Goal: Navigation & Orientation: Find specific page/section

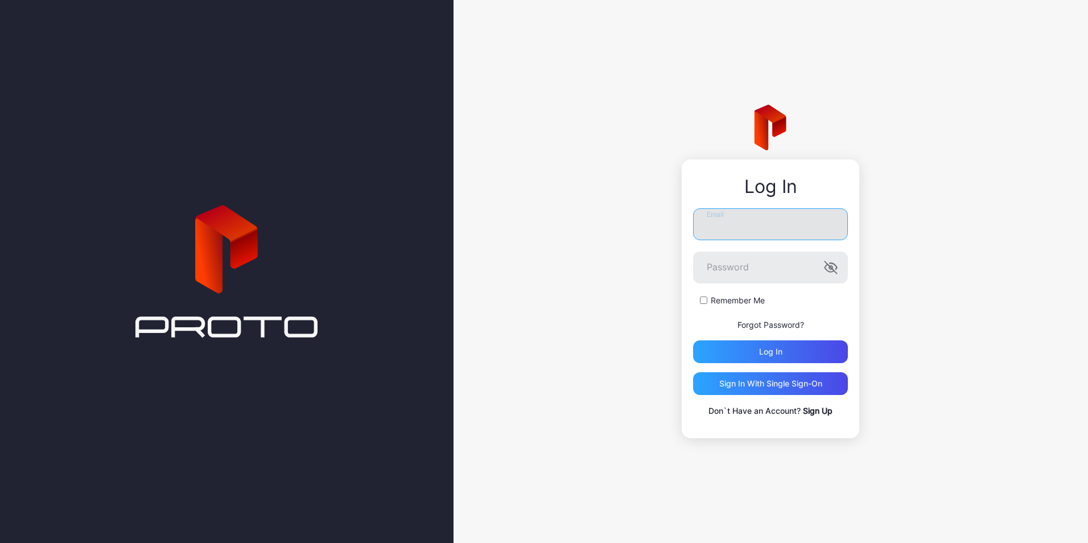
click at [758, 211] on input "Email" at bounding box center [770, 224] width 155 height 32
type input "**********"
click at [725, 303] on label "Remember Me" at bounding box center [738, 300] width 54 height 11
click at [757, 353] on div "Log in" at bounding box center [770, 351] width 155 height 23
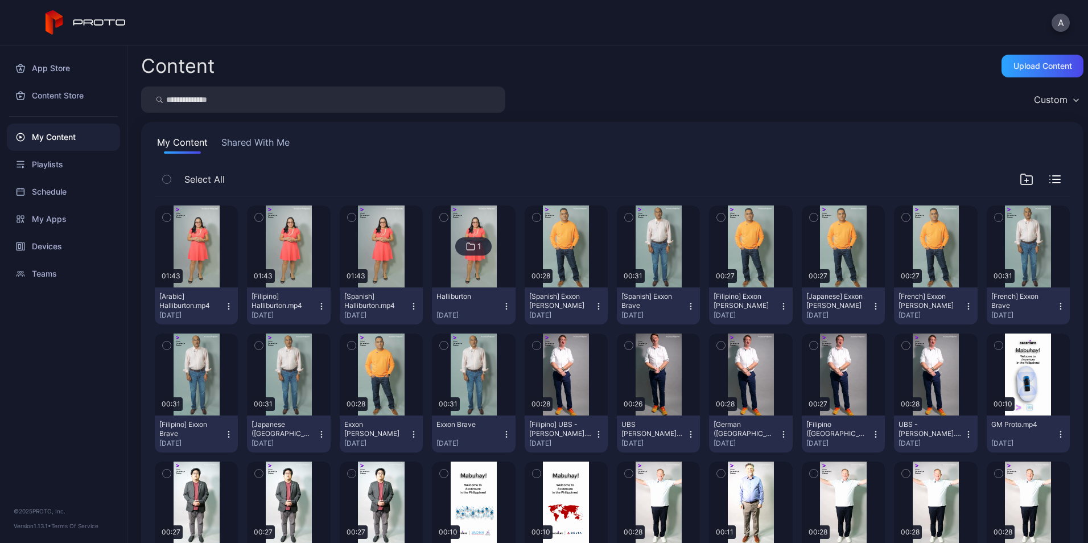
click at [168, 216] on icon "button" at bounding box center [167, 217] width 8 height 13
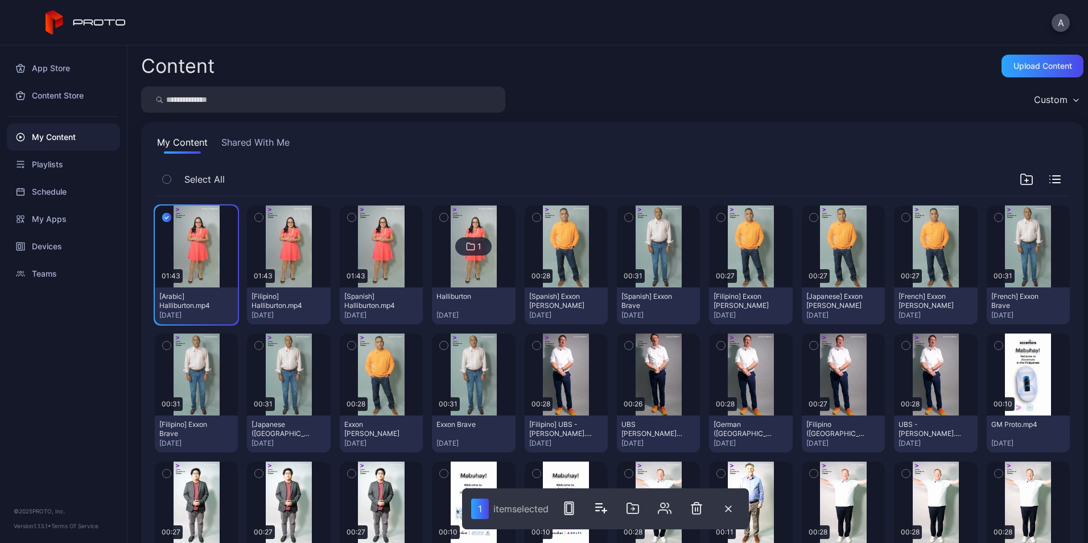
click at [258, 218] on icon "button" at bounding box center [259, 217] width 8 height 13
click at [349, 214] on icon "button" at bounding box center [352, 217] width 8 height 13
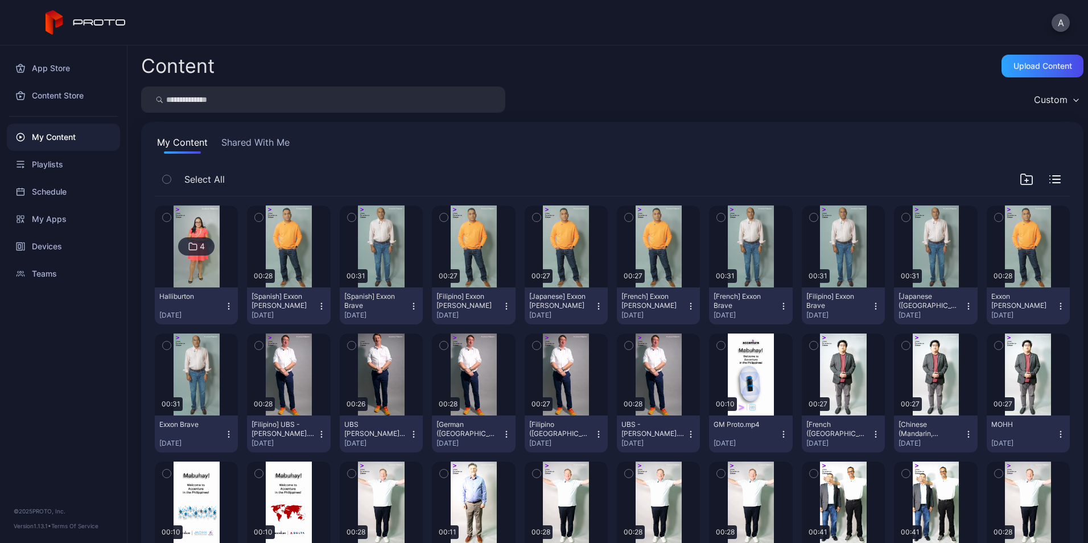
click at [165, 218] on icon "button" at bounding box center [167, 217] width 8 height 13
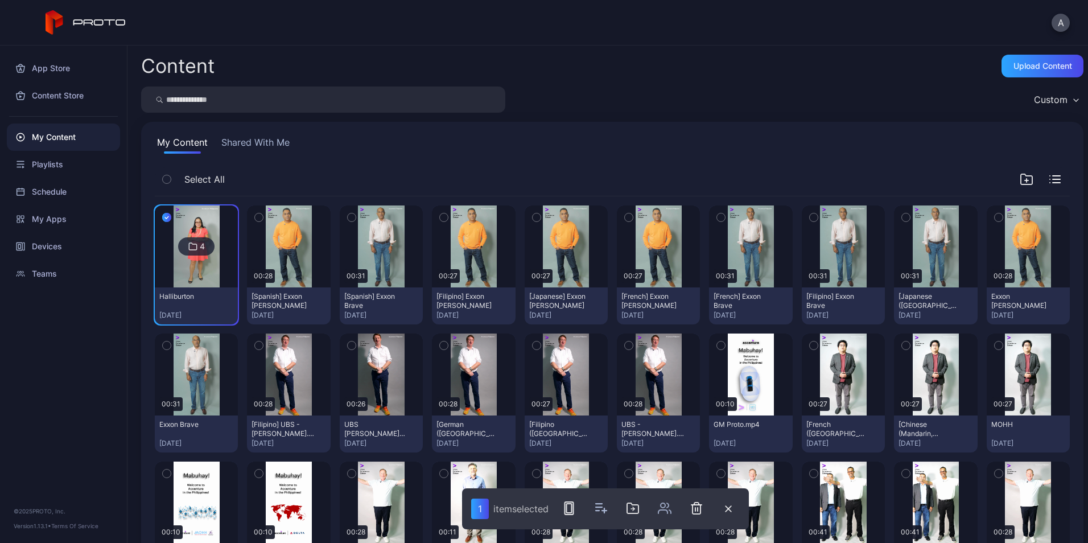
drag, startPoint x: 157, startPoint y: 218, endPoint x: 567, endPoint y: 512, distance: 504.5
click at [567, 512] on icon "button" at bounding box center [569, 508] width 14 height 14
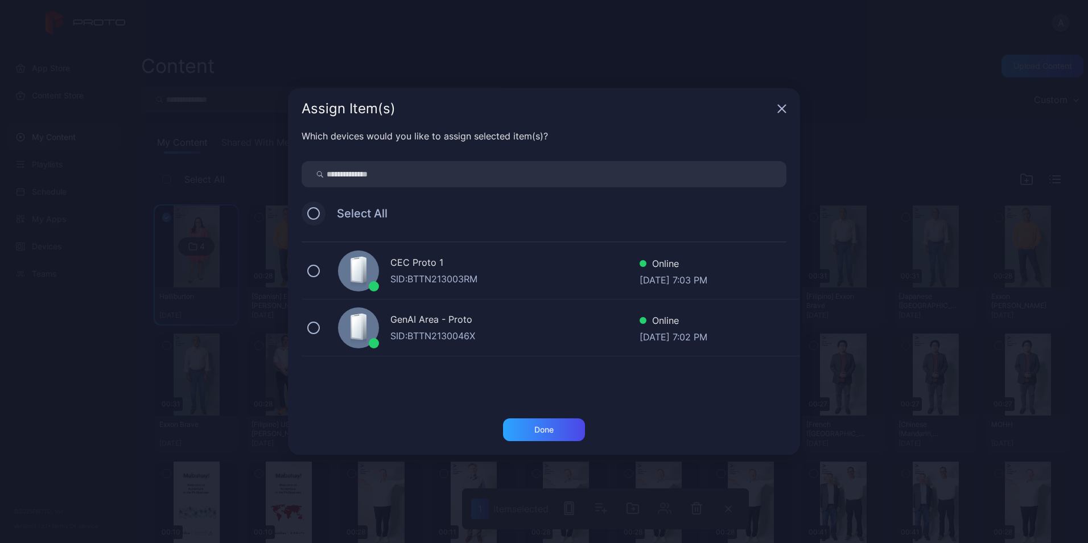
click at [314, 212] on button at bounding box center [313, 213] width 13 height 13
click at [543, 426] on div "Done" at bounding box center [543, 429] width 19 height 9
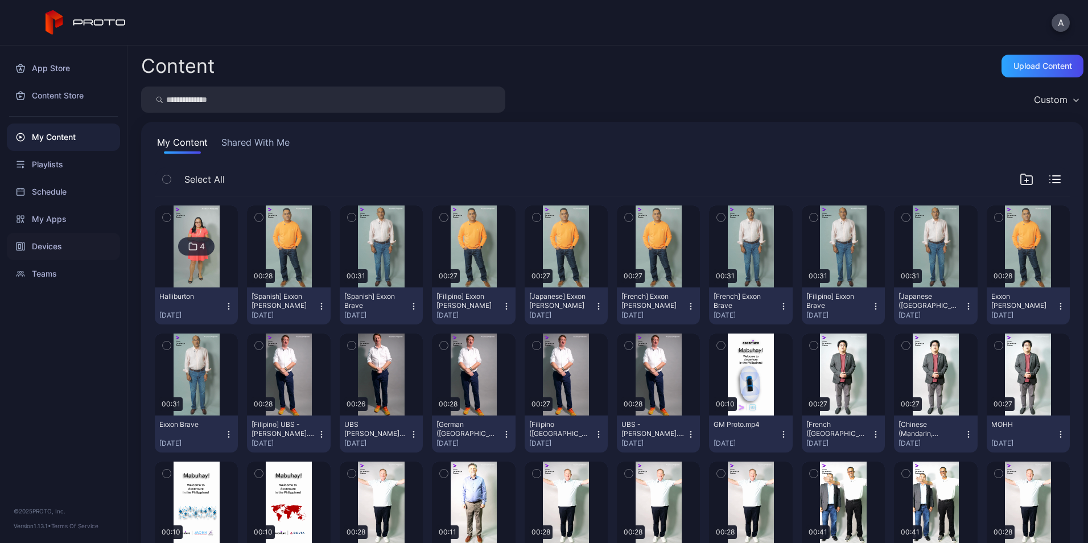
click at [75, 245] on div "Devices" at bounding box center [63, 246] width 113 height 27
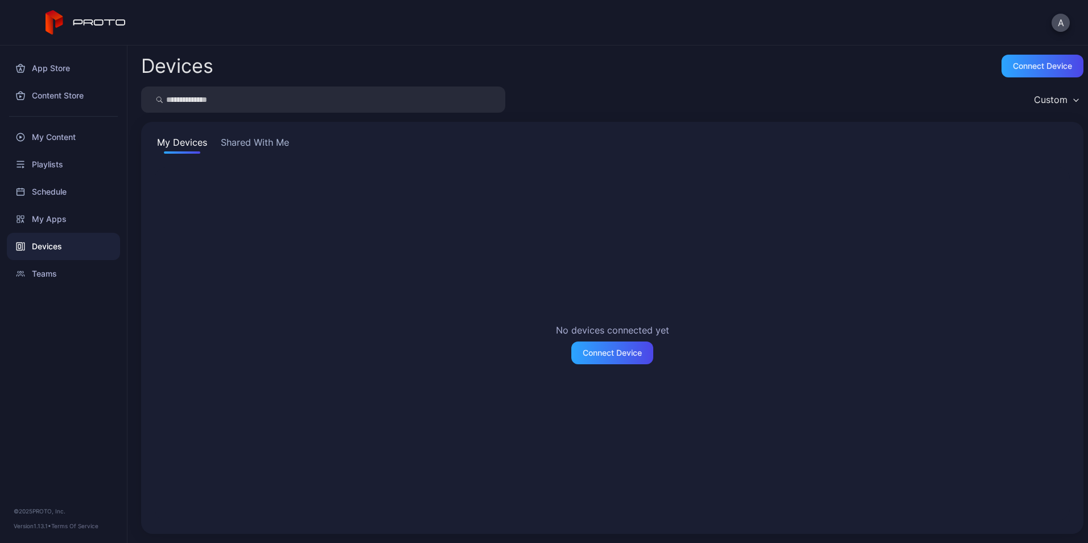
click at [259, 145] on button "Shared With Me" at bounding box center [254, 144] width 73 height 18
